Goal: Task Accomplishment & Management: Manage account settings

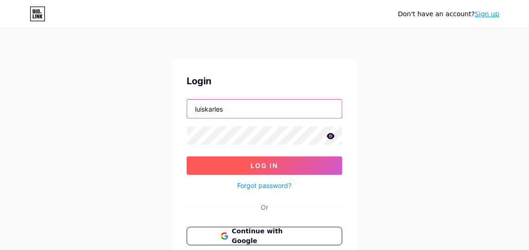
type input "luiskarles"
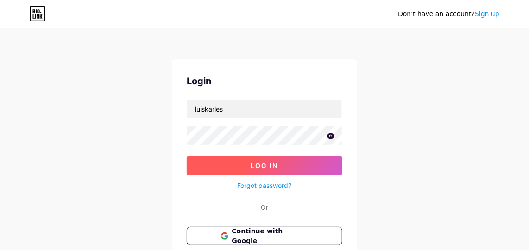
click at [281, 160] on button "Log In" at bounding box center [265, 166] width 156 height 19
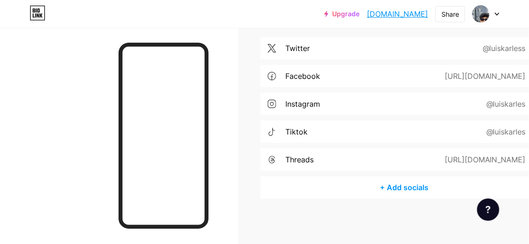
scroll to position [241, 60]
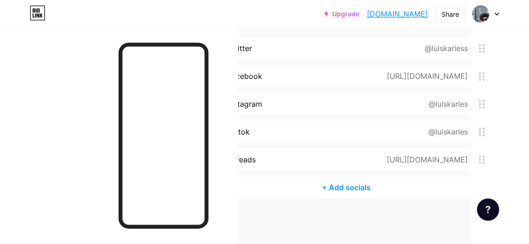
click at [497, 14] on icon at bounding box center [497, 14] width 4 height 2
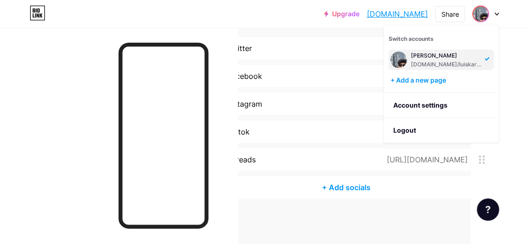
click at [445, 63] on div "[DOMAIN_NAME]/luiskarles" at bounding box center [446, 64] width 71 height 7
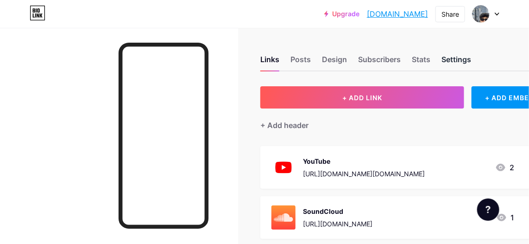
click at [460, 54] on div "Settings" at bounding box center [457, 62] width 30 height 17
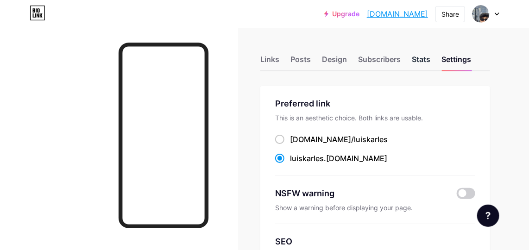
click at [430, 58] on div "Stats" at bounding box center [421, 62] width 19 height 17
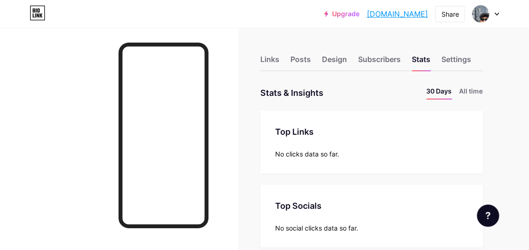
click at [498, 17] on div at bounding box center [486, 14] width 27 height 17
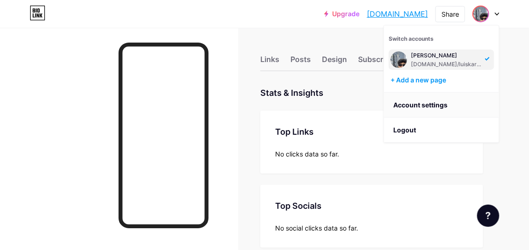
click at [457, 106] on link "Account settings" at bounding box center [441, 105] width 115 height 25
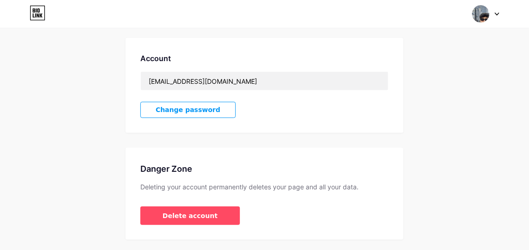
scroll to position [266, 0]
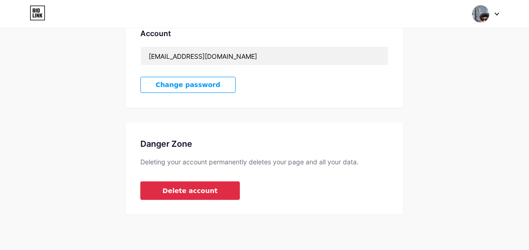
click at [207, 194] on button "Delete account" at bounding box center [190, 191] width 100 height 19
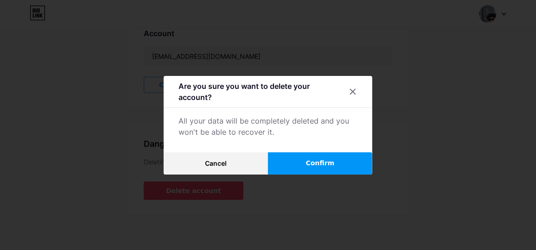
click at [310, 161] on span "Confirm" at bounding box center [320, 163] width 29 height 10
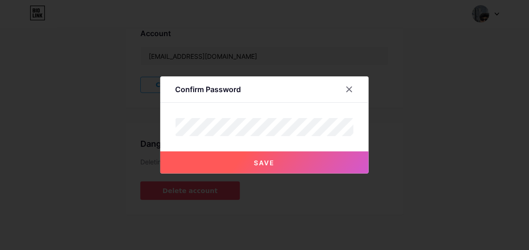
click at [284, 165] on button "Save" at bounding box center [264, 162] width 208 height 22
